Goal: Information Seeking & Learning: Learn about a topic

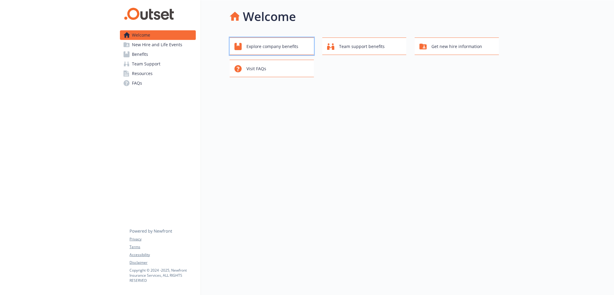
click at [267, 50] on span "Explore company benefits" at bounding box center [272, 46] width 52 height 11
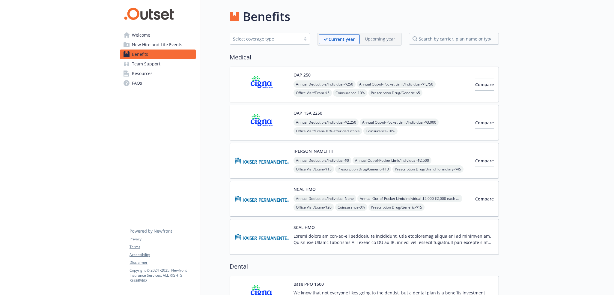
click at [152, 75] on link "Resources" at bounding box center [158, 74] width 76 height 10
